Goal: Task Accomplishment & Management: Manage account settings

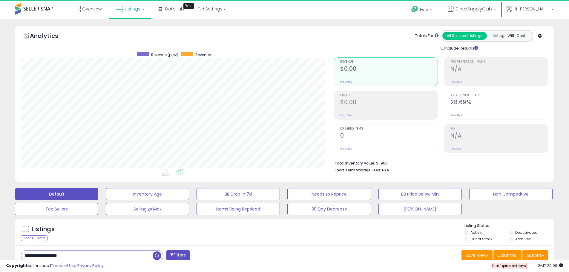
scroll to position [122, 313]
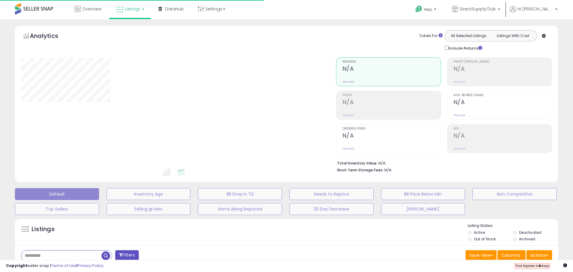
type input "**********"
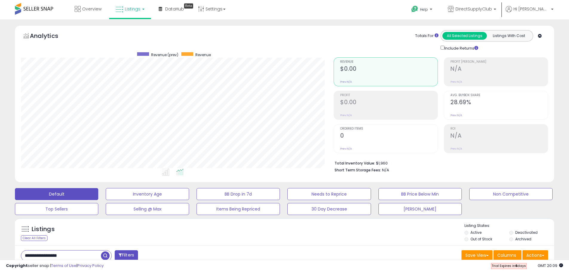
scroll to position [122, 313]
click at [492, 11] on span "DirectSupplyClub" at bounding box center [473, 9] width 36 height 6
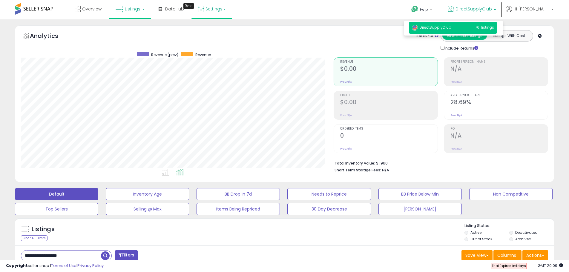
click at [216, 7] on link "Settings" at bounding box center [211, 9] width 36 height 18
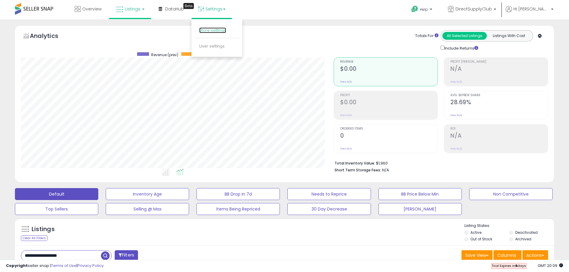
click at [211, 32] on link "Store settings" at bounding box center [212, 30] width 27 height 6
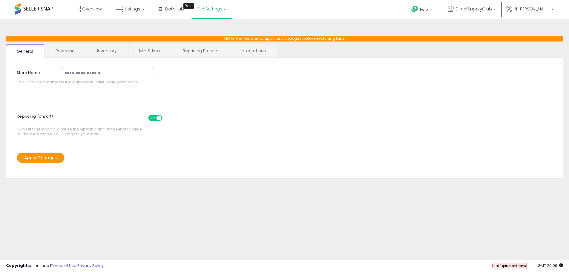
click at [121, 73] on input "**********" at bounding box center [107, 73] width 93 height 10
click at [123, 70] on input "**********" at bounding box center [107, 73] width 93 height 10
drag, startPoint x: 107, startPoint y: 72, endPoint x: 144, endPoint y: 75, distance: 36.5
click at [144, 75] on input "**********" at bounding box center [107, 73] width 93 height 10
type input "**********"
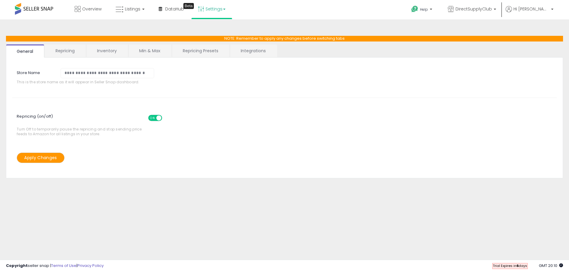
click at [41, 158] on button "Apply Changes" at bounding box center [41, 158] width 48 height 10
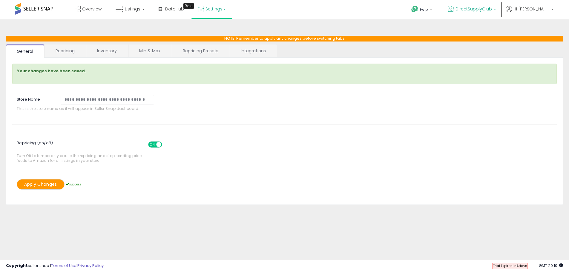
click at [489, 7] on span "DirectSupplyClub" at bounding box center [473, 9] width 36 height 6
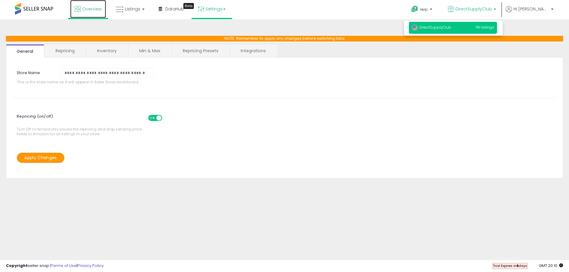
click at [98, 9] on span "Overview" at bounding box center [91, 9] width 19 height 6
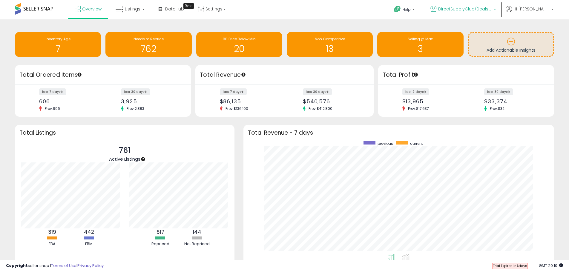
click at [476, 12] on span "DirectSupplyClub/Deals Daily Walmart" at bounding box center [465, 9] width 54 height 6
click at [489, 25] on span "DirectSupplyClub/Deals Daily Walmart" at bounding box center [450, 23] width 77 height 5
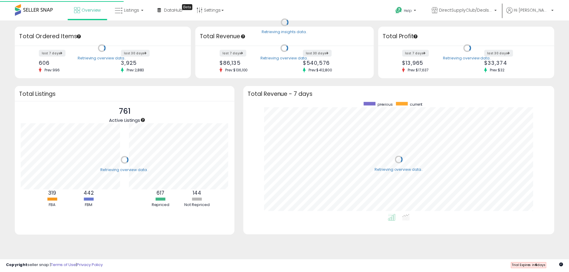
scroll to position [113, 301]
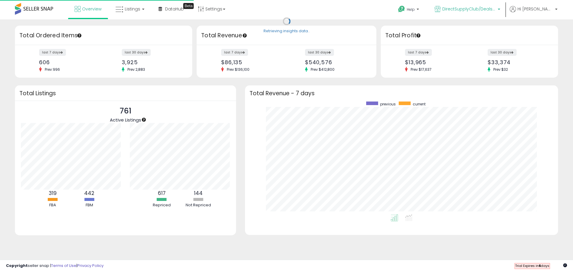
click at [496, 8] on span "DirectSupplyClub/Deals Daily Walmart" at bounding box center [469, 9] width 54 height 6
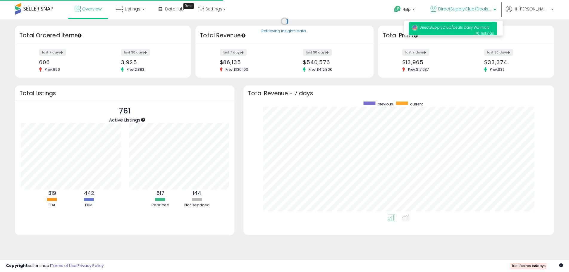
scroll to position [0, 0]
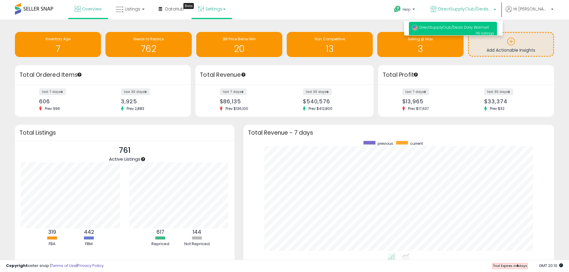
click at [212, 7] on link "Settings" at bounding box center [211, 9] width 36 height 18
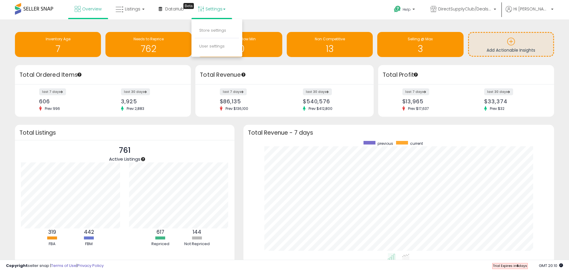
click at [213, 25] on li "Store settings" at bounding box center [217, 30] width 44 height 15
click at [212, 13] on link "Settings" at bounding box center [211, 9] width 36 height 18
click at [210, 25] on li "Store settings" at bounding box center [217, 30] width 44 height 15
click at [216, 9] on link "Settings" at bounding box center [211, 9] width 36 height 18
click at [211, 30] on link "Store settings" at bounding box center [212, 30] width 27 height 6
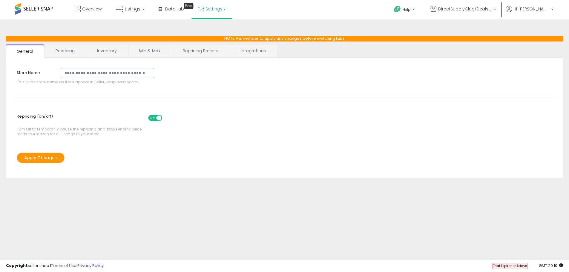
click at [123, 72] on input "**********" at bounding box center [107, 73] width 93 height 10
type input "**********"
click at [46, 157] on button "Apply Changes" at bounding box center [41, 158] width 48 height 10
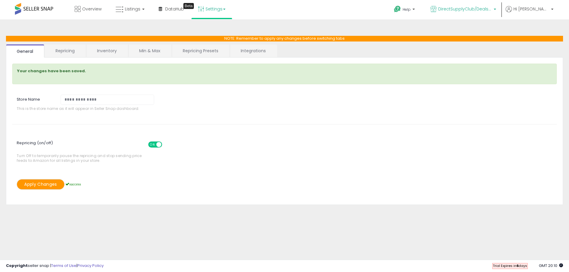
click at [490, 8] on span "DirectSupplyClub/Deals Daily Walmart" at bounding box center [465, 9] width 54 height 6
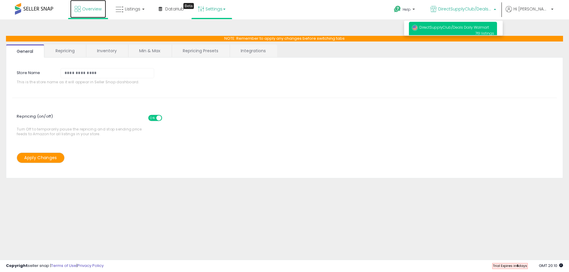
click at [91, 11] on span "Overview" at bounding box center [91, 9] width 19 height 6
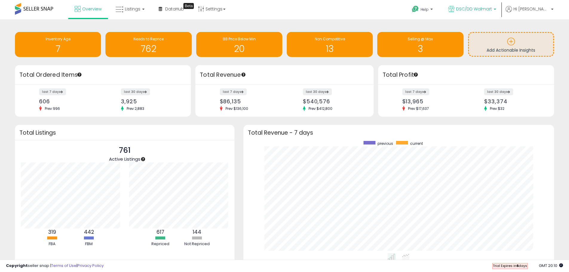
click at [489, 8] on span "DSC/DD Walmart" at bounding box center [474, 9] width 36 height 6
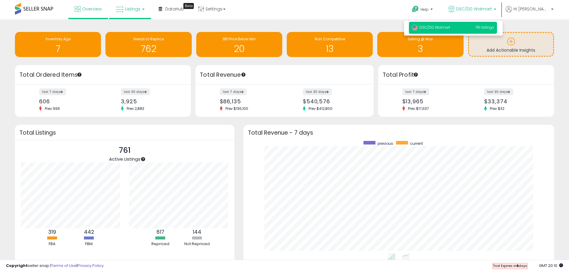
click at [141, 7] on link "Listings" at bounding box center [130, 9] width 38 height 18
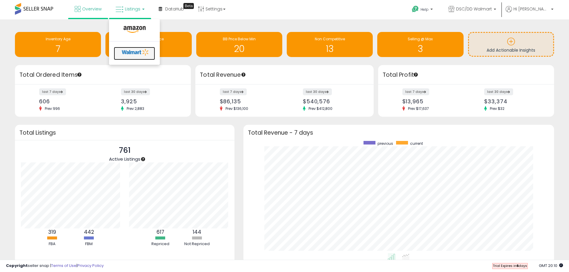
click at [130, 52] on icon at bounding box center [135, 52] width 31 height 9
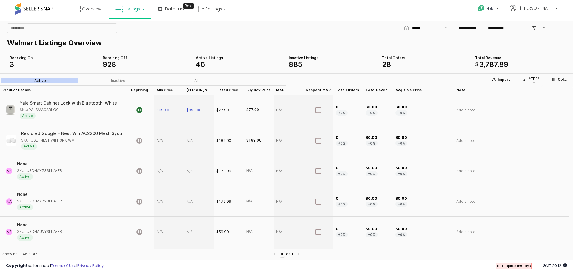
click at [131, 12] on span "Listings" at bounding box center [133, 9] width 16 height 6
click at [134, 33] on icon at bounding box center [134, 30] width 26 height 8
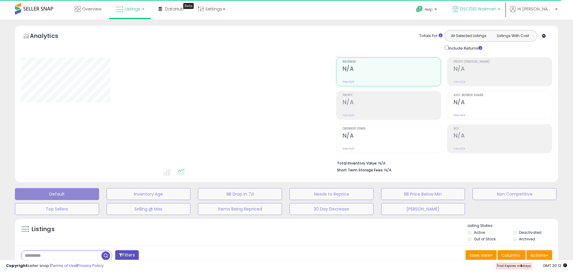
click at [495, 5] on link "DSC/DD Walmart" at bounding box center [476, 9] width 57 height 19
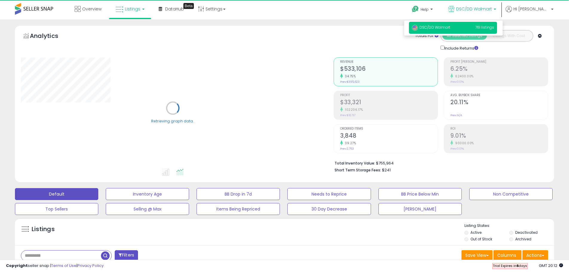
click at [343, 10] on div "Overview Listings DataHub Beta" at bounding box center [184, 12] width 376 height 25
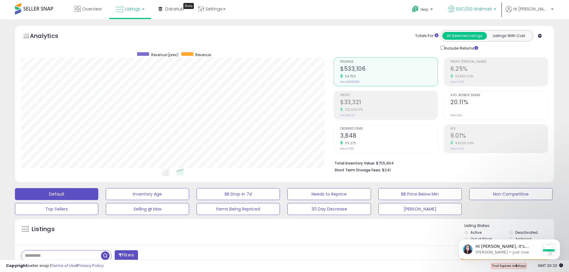
click at [483, 10] on span "DSC/DD Walmart" at bounding box center [474, 9] width 36 height 6
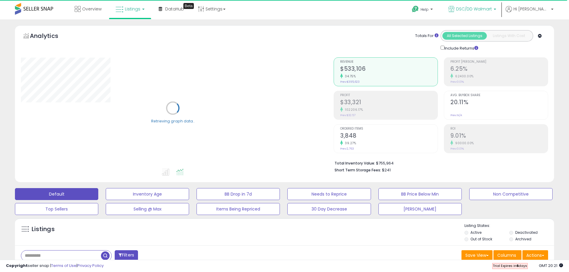
click at [484, 10] on span "DSC/DD Walmart" at bounding box center [474, 9] width 36 height 6
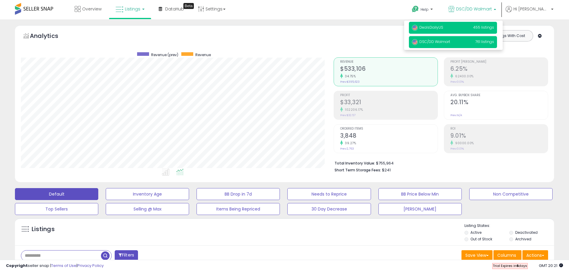
scroll to position [122, 313]
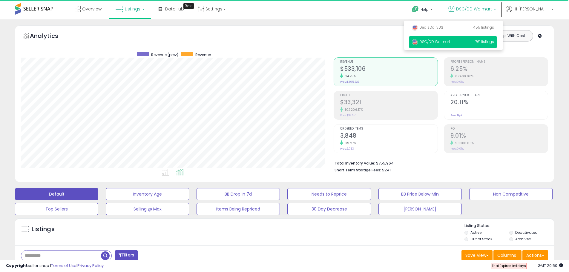
click at [453, 39] on p "DSC/DD Walmart 761 listings" at bounding box center [453, 42] width 88 height 12
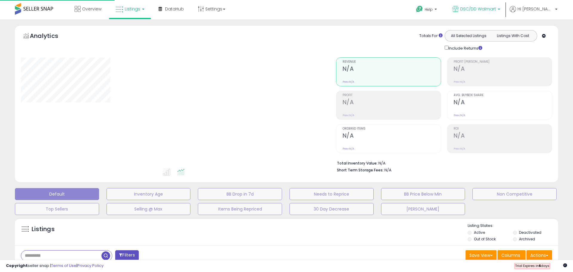
click at [491, 8] on span "DSC/DD Walmart" at bounding box center [478, 9] width 36 height 6
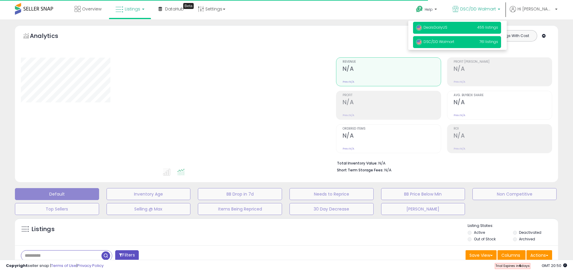
click at [486, 24] on p "DealsDailyUS 455 listings" at bounding box center [457, 28] width 88 height 12
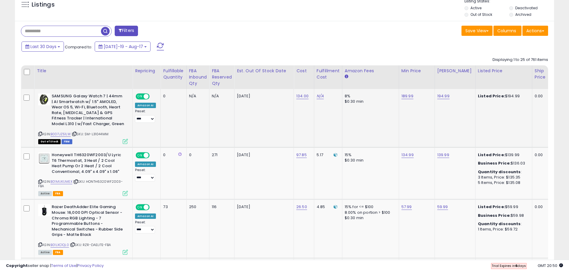
scroll to position [239, 0]
